Goal: Complete application form: Complete application form

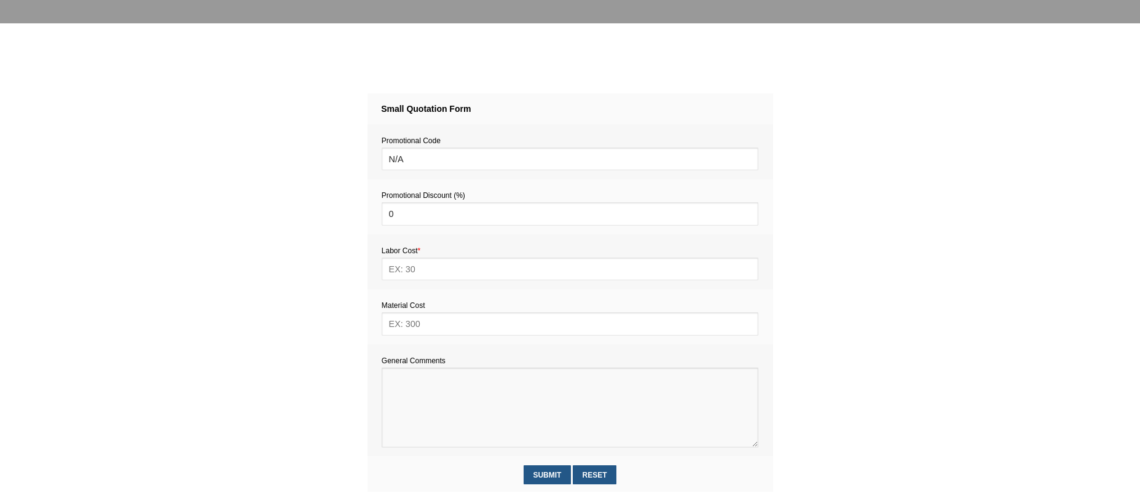
click at [411, 389] on textarea at bounding box center [570, 408] width 377 height 80
paste textarea "Estimate provision for a professional assembly handyman (service call out and l…"
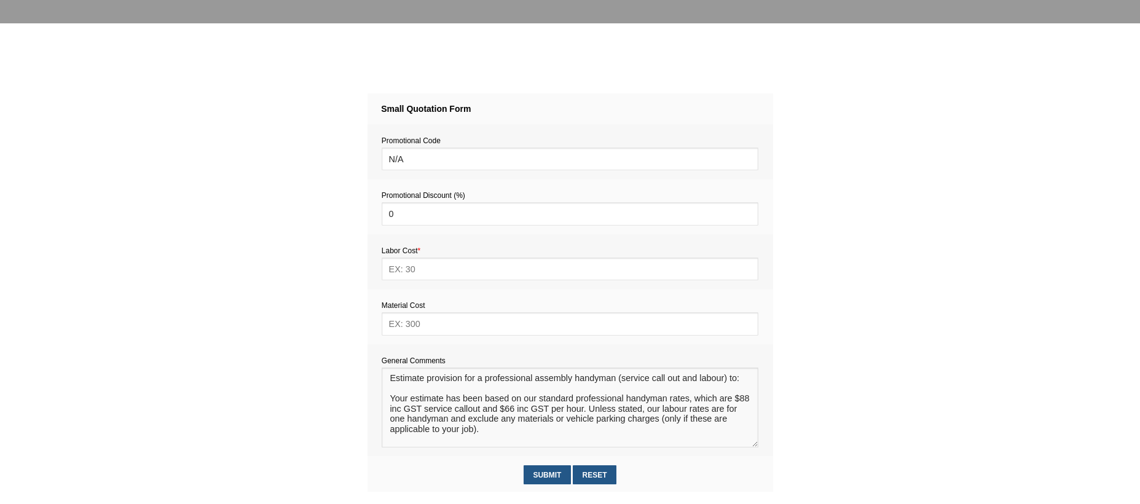
click at [405, 392] on textarea at bounding box center [570, 408] width 377 height 80
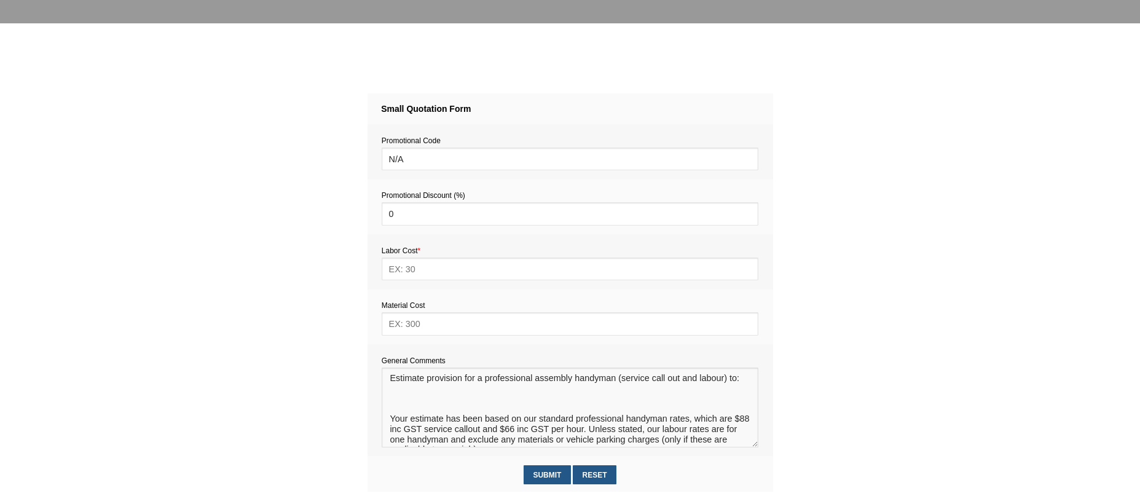
click at [394, 395] on textarea at bounding box center [570, 408] width 377 height 80
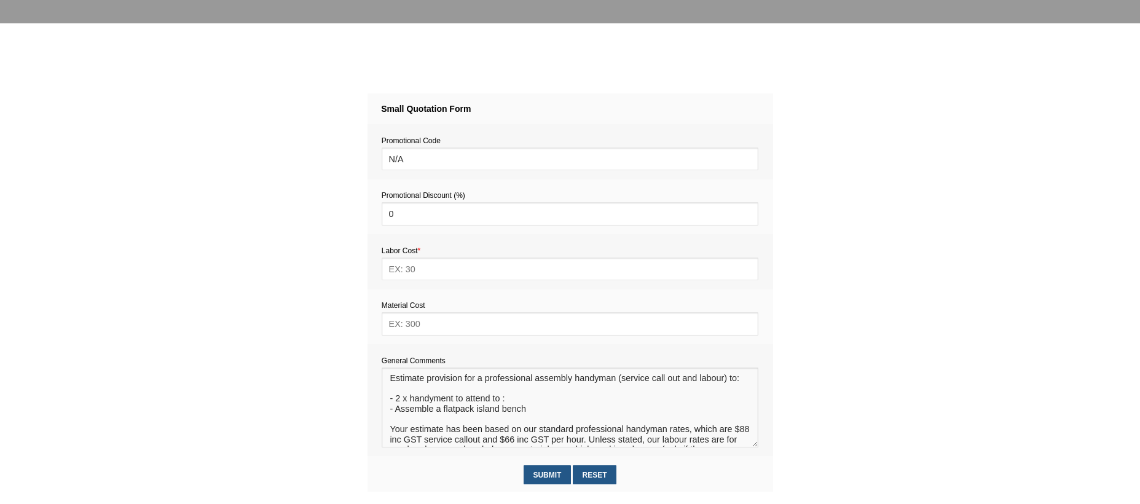
type textarea "Estimate provision for a professional assembly handyman (service call out and l…"
click at [417, 325] on input "text" at bounding box center [570, 323] width 377 height 23
type input "TBC"
click at [409, 263] on input "text" at bounding box center [570, 269] width 377 height 23
click at [409, 264] on input "text" at bounding box center [570, 269] width 377 height 23
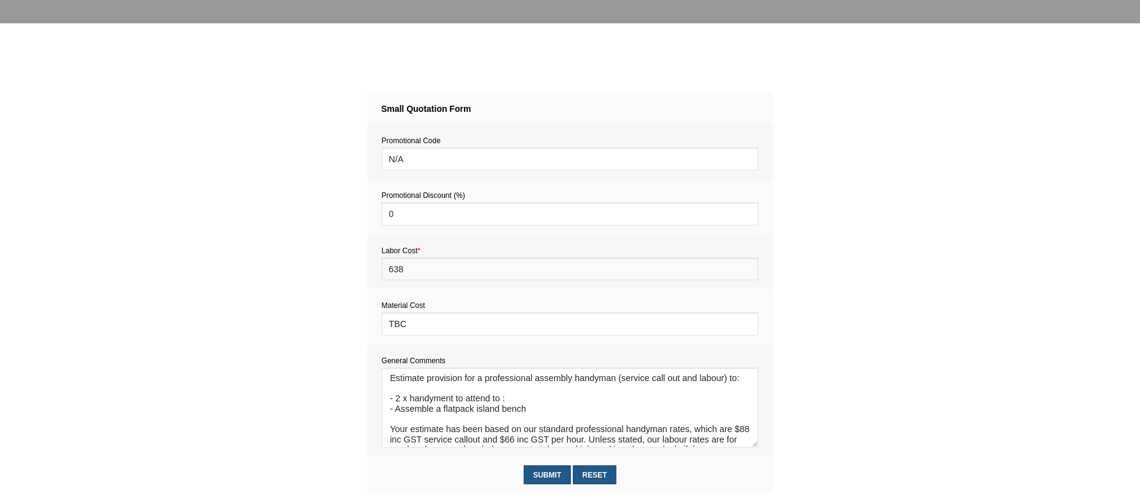
type input "638"
click at [540, 411] on textarea at bounding box center [570, 408] width 377 height 80
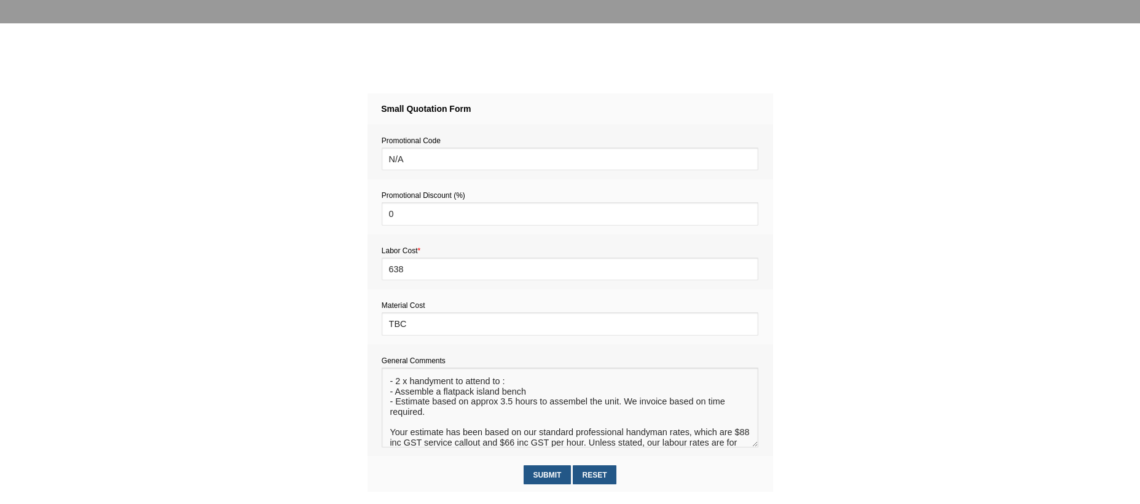
scroll to position [23, 0]
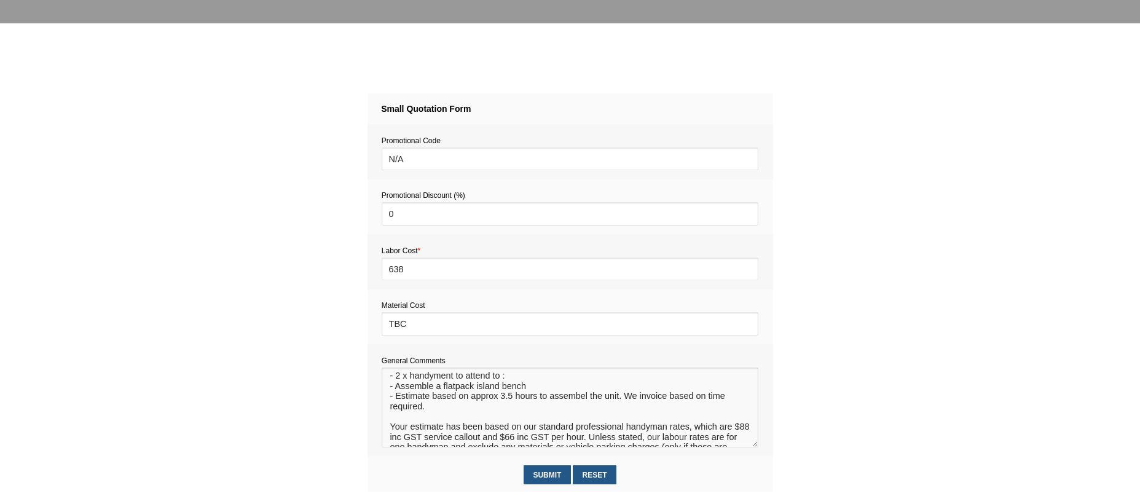
click at [563, 401] on textarea at bounding box center [570, 408] width 377 height 80
click at [434, 406] on textarea at bounding box center [570, 408] width 377 height 80
type textarea "Estimate provision for a professional assembly handyman (service call out and l…"
click at [548, 474] on input "Submit" at bounding box center [547, 474] width 47 height 19
